Goal: Task Accomplishment & Management: Manage account settings

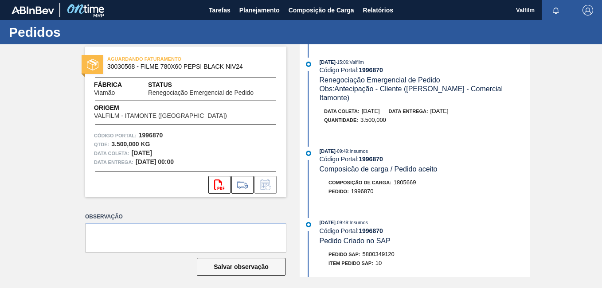
click at [508, 36] on div "Pedidos" at bounding box center [301, 32] width 602 height 24
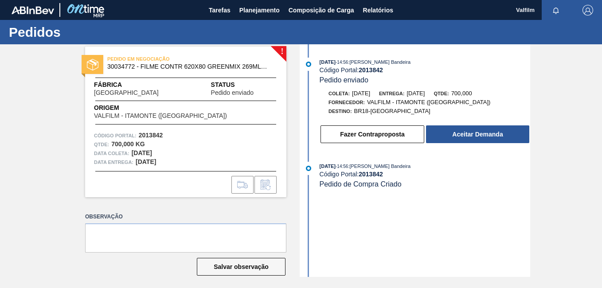
click at [575, 210] on div "! PEDIDO EM NEGOCIAÇÃO 30034772 - FILME CONTR 620X80 GREENMIX 269ML HO Fábrica …" at bounding box center [301, 160] width 602 height 233
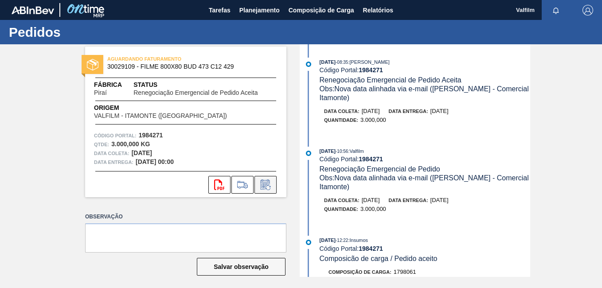
click at [264, 185] on icon at bounding box center [265, 185] width 7 height 5
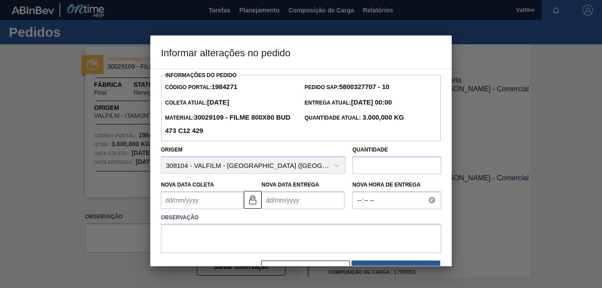
click at [143, 203] on div at bounding box center [301, 144] width 602 height 288
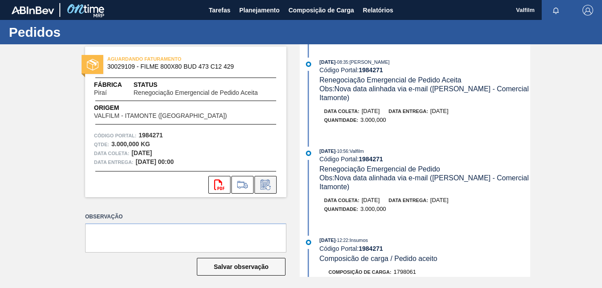
click at [256, 184] on button at bounding box center [265, 185] width 22 height 18
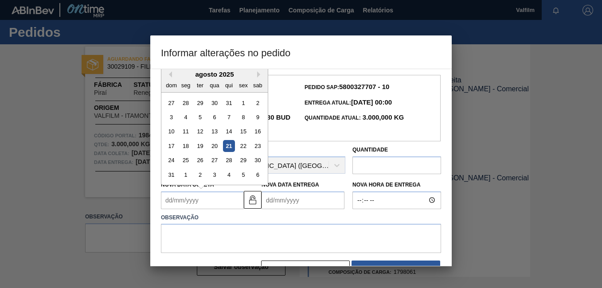
click at [192, 200] on Coleta1984271 "Nova Data Coleta" at bounding box center [202, 201] width 83 height 18
click at [173, 177] on div "31" at bounding box center [171, 175] width 12 height 12
type Coleta1984271 "31/08/2025"
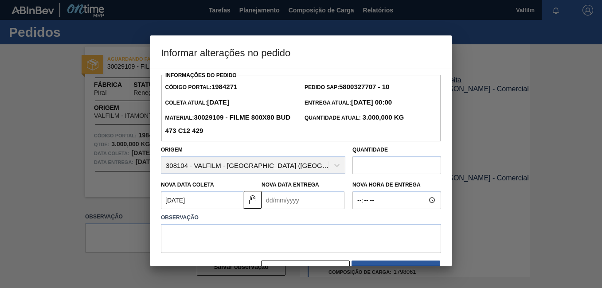
click at [290, 204] on Entrega1984271 "Nova Data Entrega" at bounding box center [303, 201] width 83 height 18
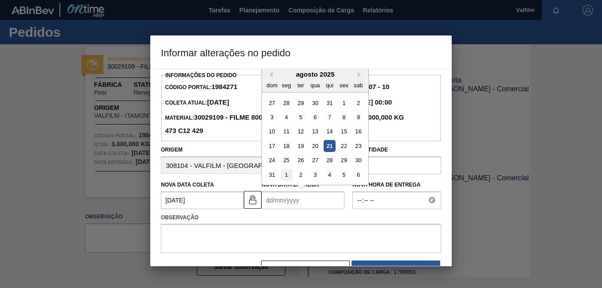
click at [285, 180] on div "1" at bounding box center [287, 175] width 12 height 12
type Entrega1984271 "01/09/2025"
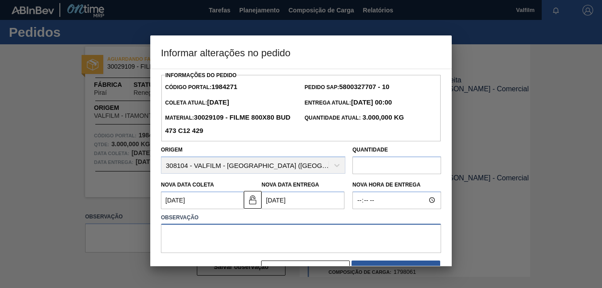
click at [280, 234] on textarea at bounding box center [301, 238] width 280 height 29
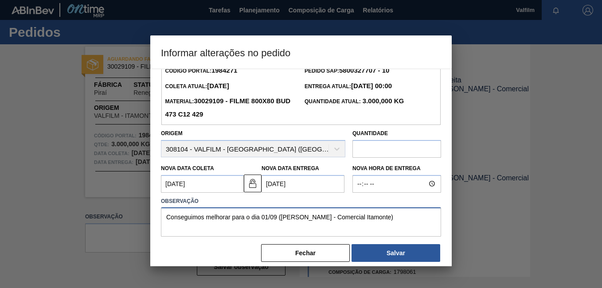
scroll to position [26, 0]
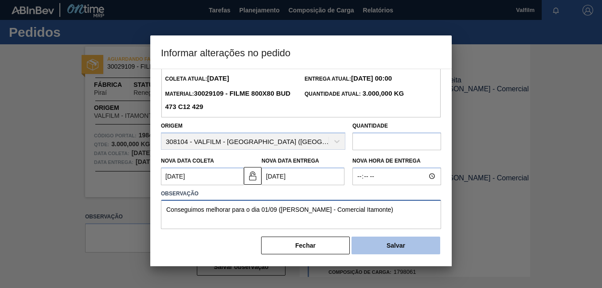
type textarea "Conseguimos melhorar para o dia 01/09 (Ana Carolina - Comercial Itamonte)"
click at [409, 244] on button "Salvar" at bounding box center [396, 246] width 89 height 18
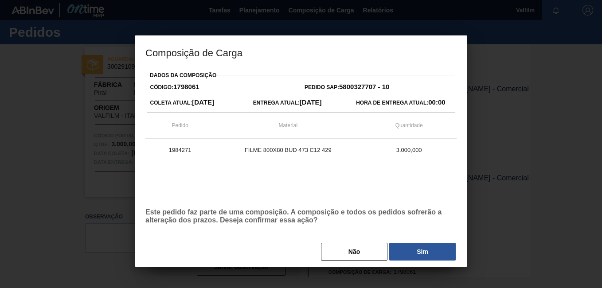
click at [417, 240] on div "Dados da Composição Código: 1798061 Pedido SAP: 5800327707 - 10 Coleta Atual: 0…" at bounding box center [300, 165] width 311 height 192
click at [422, 249] on button "Sim" at bounding box center [422, 252] width 66 height 18
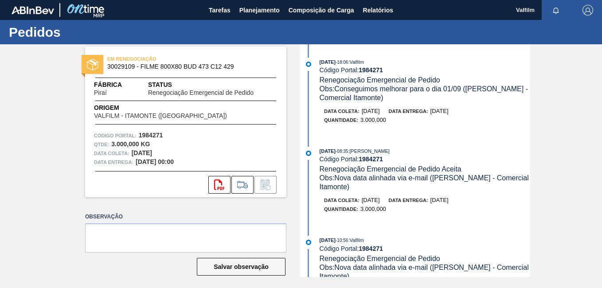
click at [518, 121] on div "Quantidade : 3.000,000" at bounding box center [429, 120] width 211 height 9
